Goal: Task Accomplishment & Management: Use online tool/utility

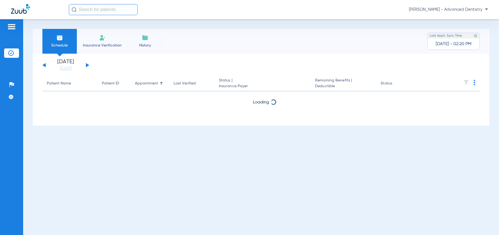
click at [87, 65] on button at bounding box center [87, 65] width 3 height 4
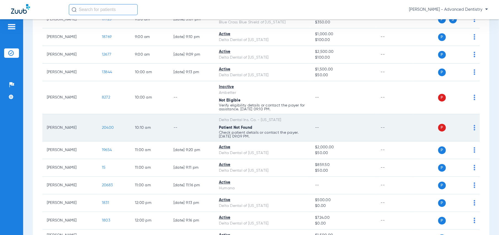
scroll to position [97, 0]
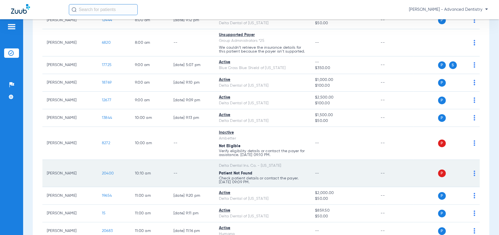
click at [468, 173] on div "P S" at bounding box center [444, 174] width 62 height 8
click at [473, 173] on img at bounding box center [474, 174] width 2 height 6
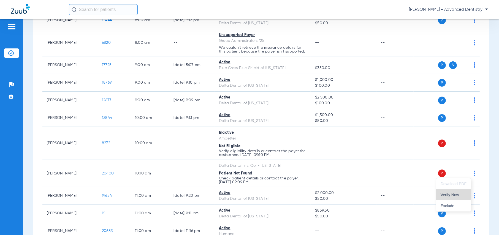
click at [448, 195] on span "Verify Now" at bounding box center [453, 195] width 26 height 4
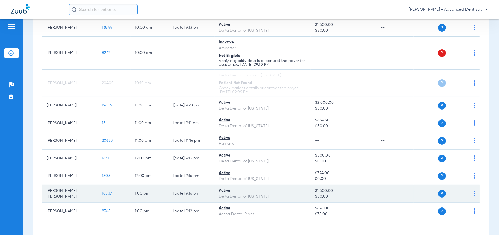
scroll to position [208, 0]
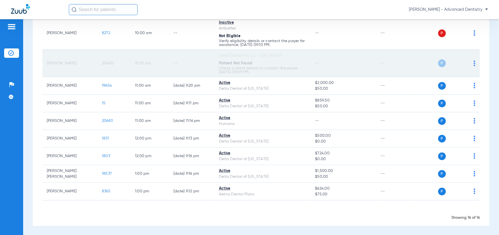
click at [472, 62] on td "P S" at bounding box center [446, 63] width 66 height 27
click at [468, 63] on div "P S" at bounding box center [444, 63] width 62 height 8
click at [473, 62] on img at bounding box center [474, 64] width 2 height 6
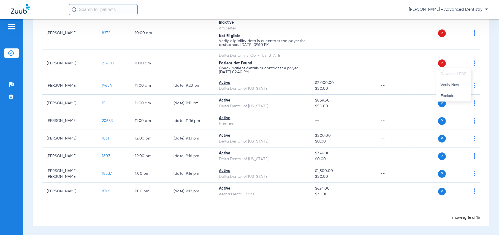
click at [58, 62] on div at bounding box center [249, 117] width 499 height 235
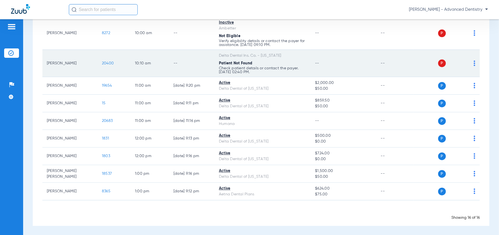
click at [62, 64] on td "[PERSON_NAME]" at bounding box center [69, 63] width 55 height 27
click at [87, 64] on td "[PERSON_NAME]" at bounding box center [69, 63] width 55 height 27
click at [112, 63] on span "20400" at bounding box center [108, 63] width 12 height 4
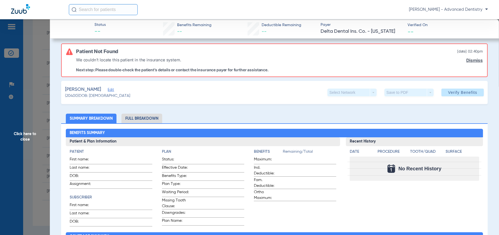
scroll to position [0, 0]
